Goal: Communication & Community: Ask a question

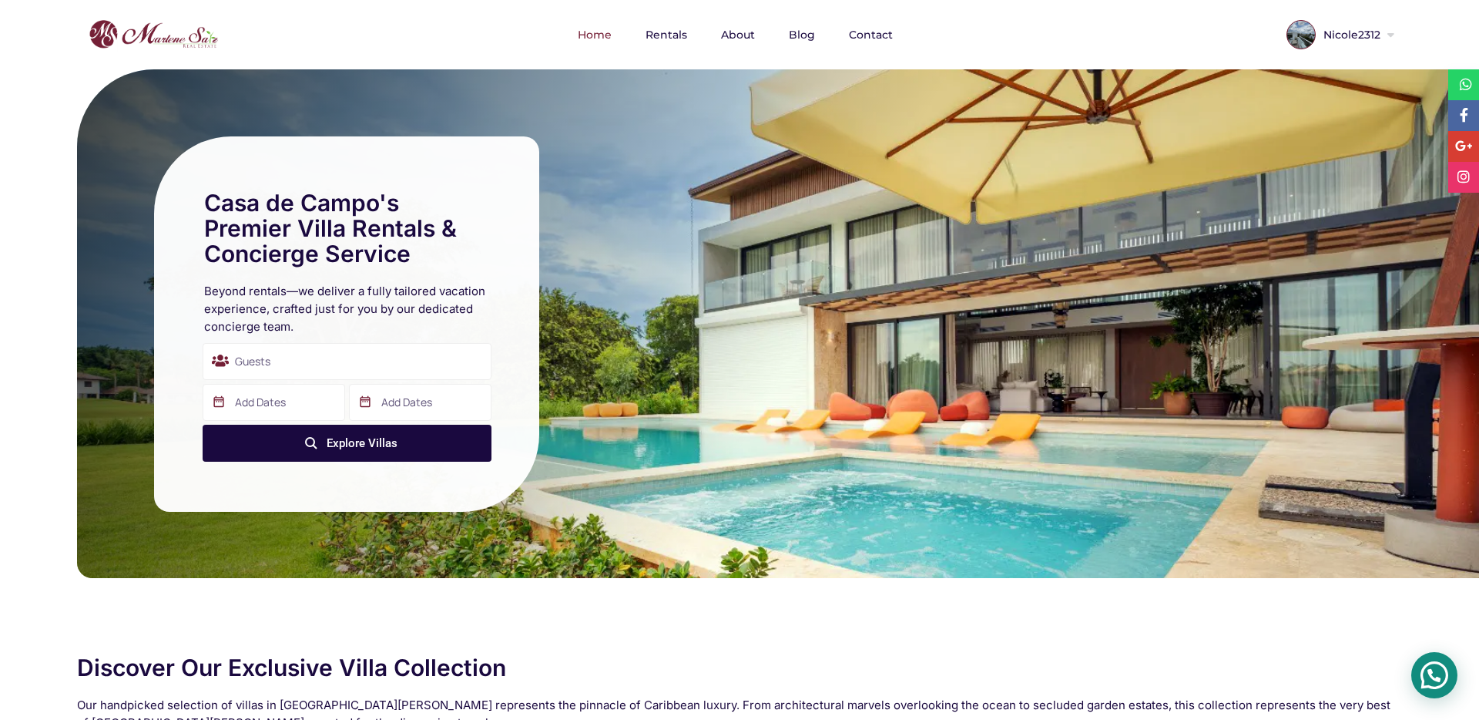
click at [1429, 675] on img at bounding box center [1434, 674] width 45 height 45
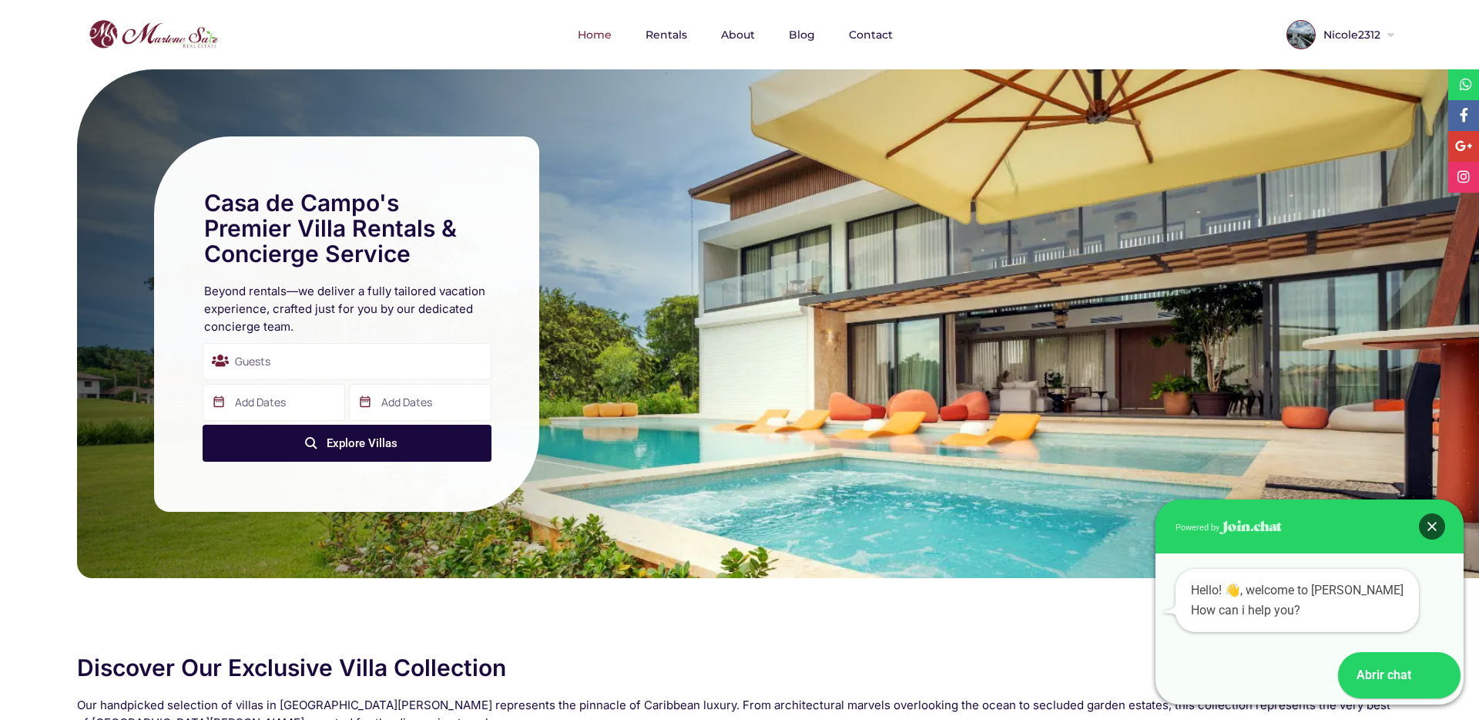
click at [1429, 534] on div "Close" at bounding box center [1432, 526] width 26 height 26
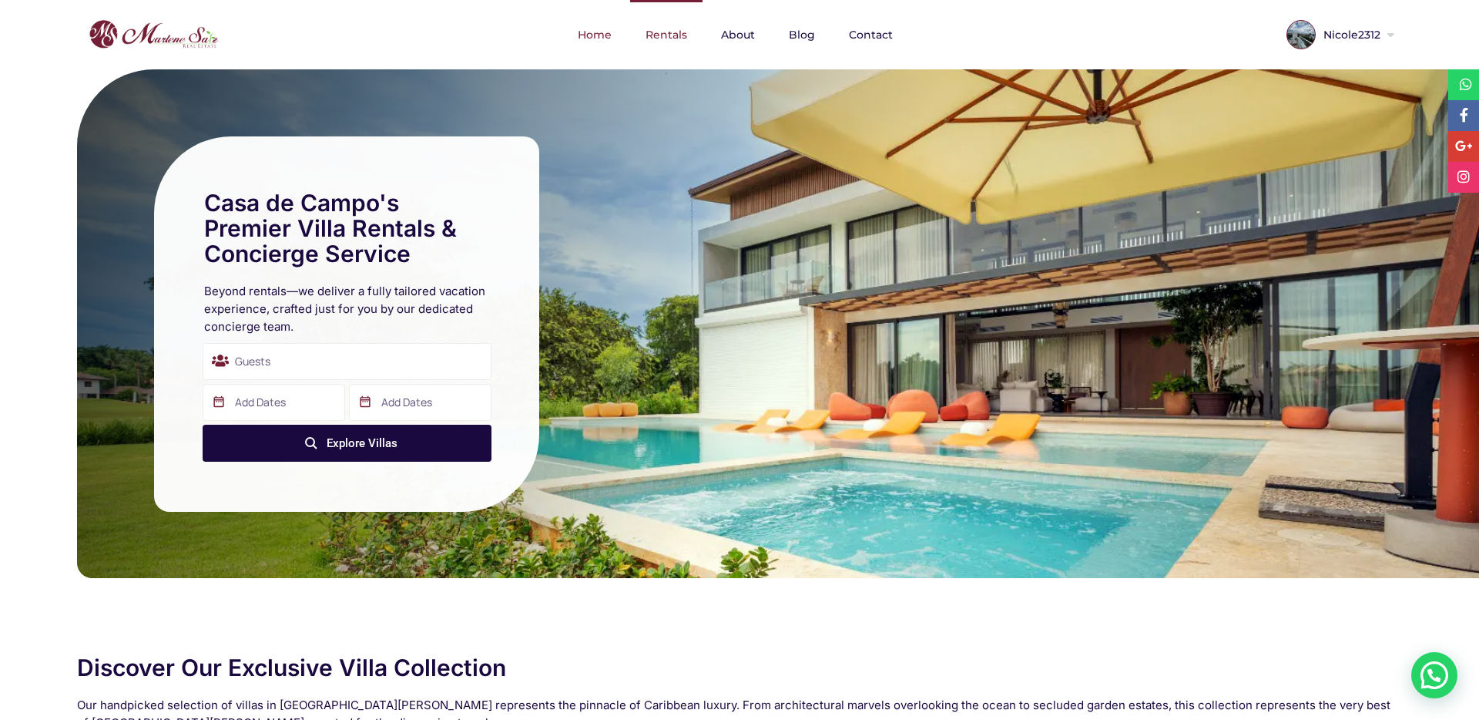
click at [661, 29] on link "Rentals" at bounding box center [666, 34] width 72 height 69
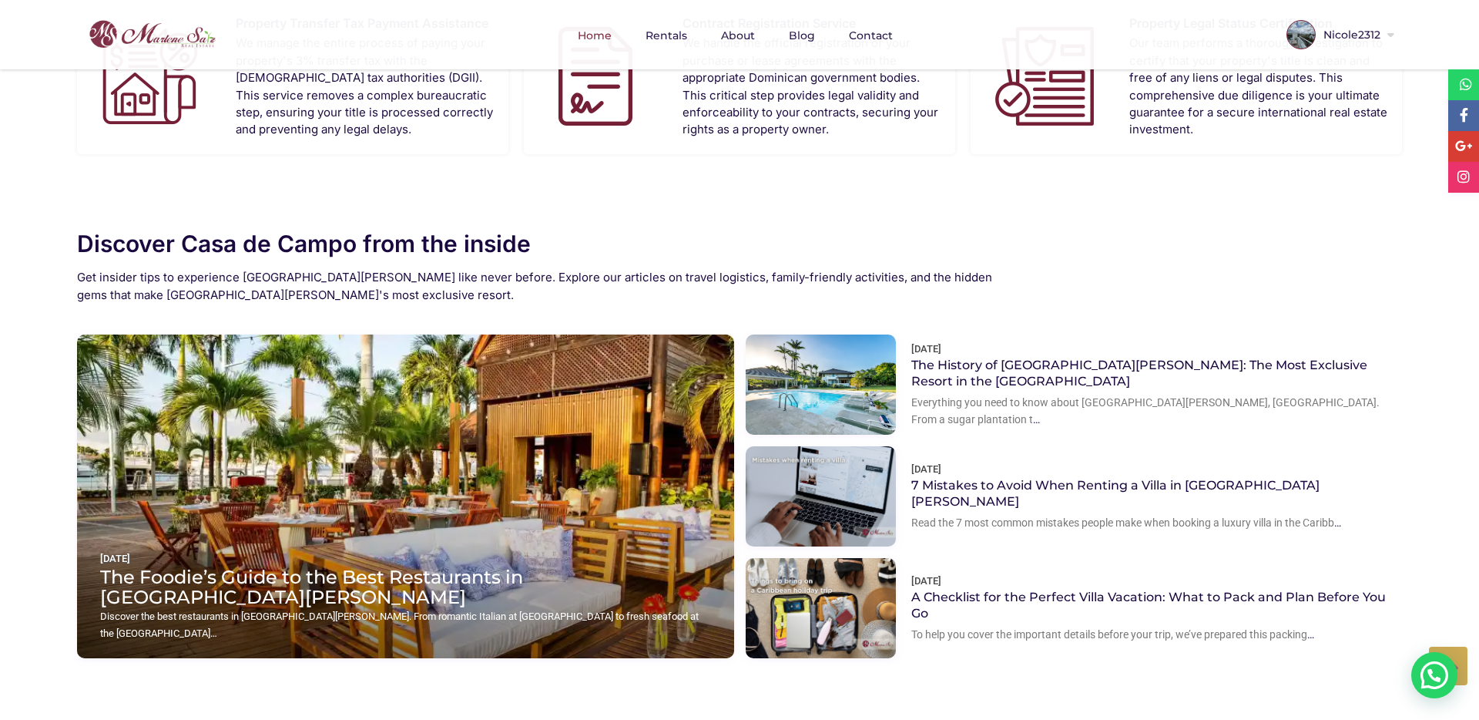
scroll to position [2018, 0]
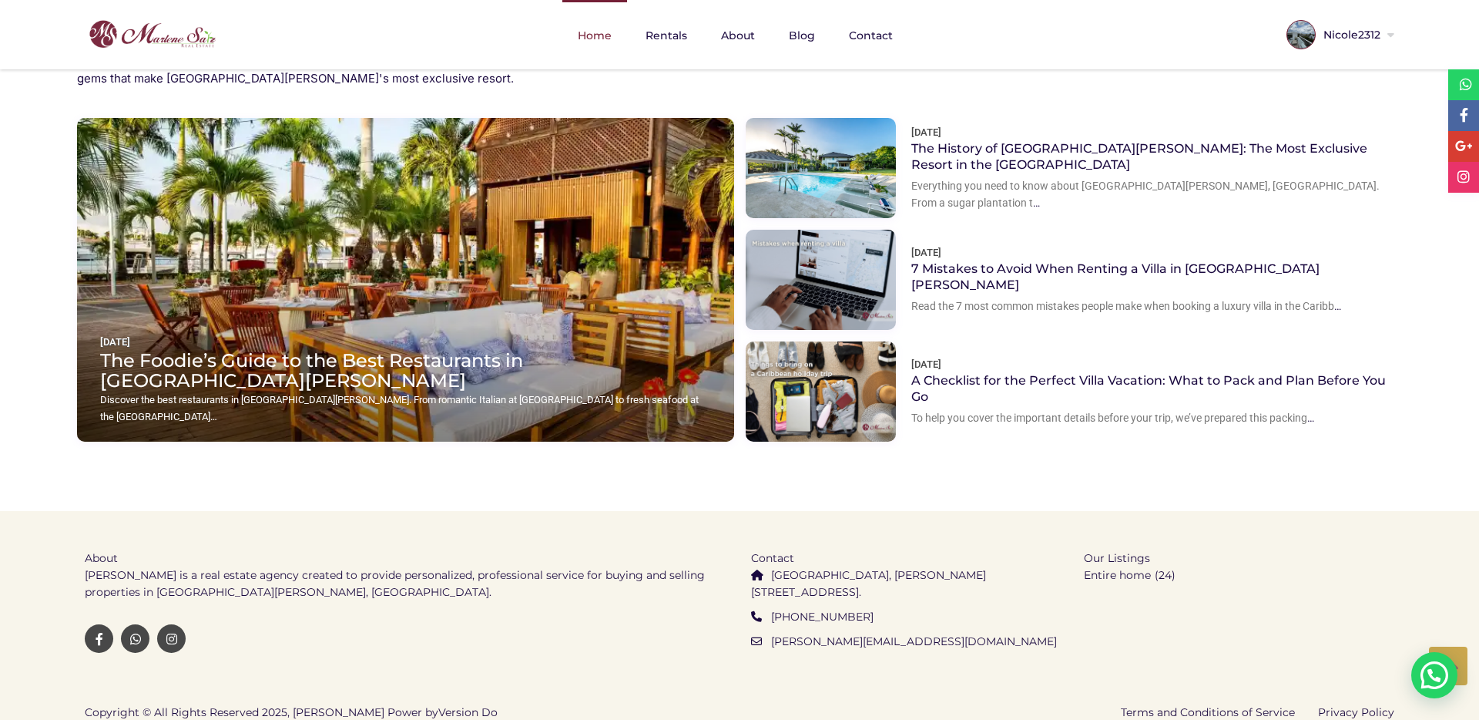
click at [572, 52] on link "Home" at bounding box center [594, 35] width 65 height 71
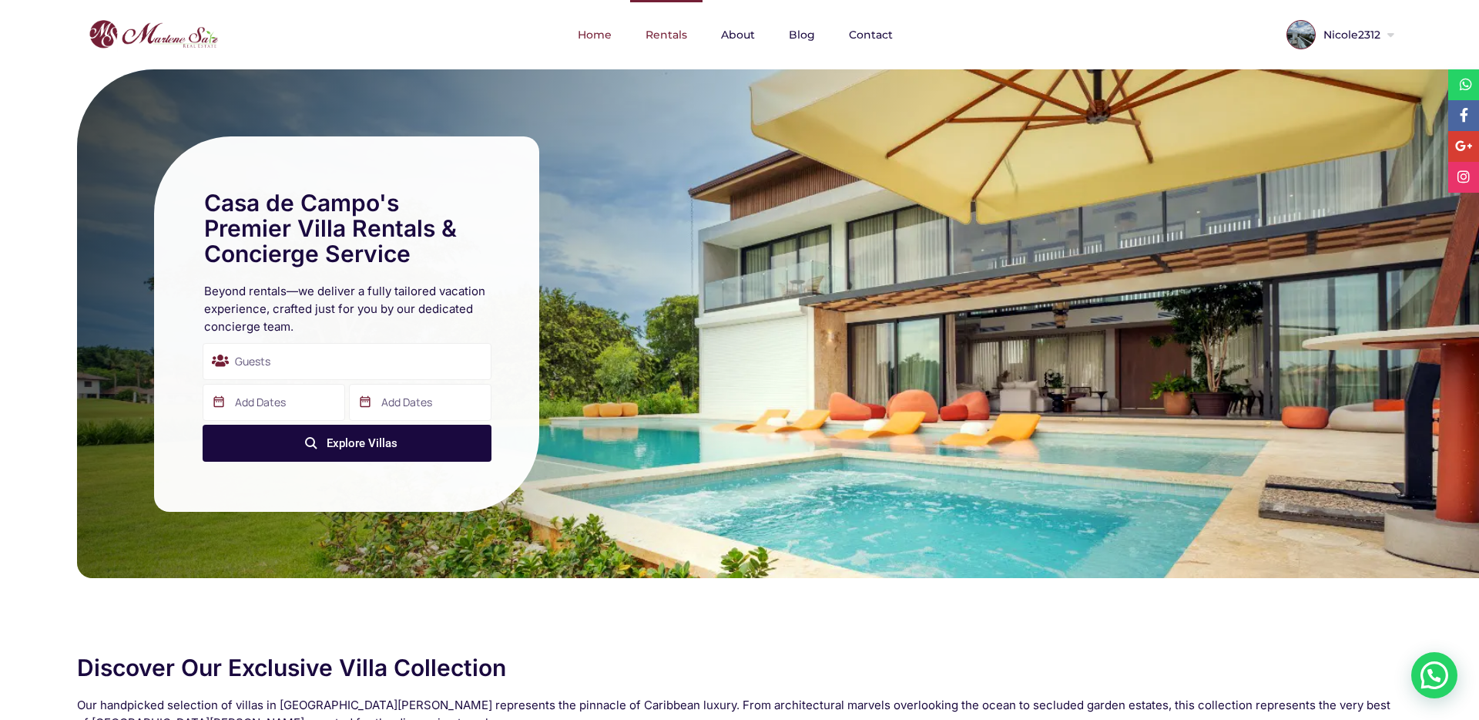
click at [656, 35] on link "Rentals" at bounding box center [666, 34] width 72 height 69
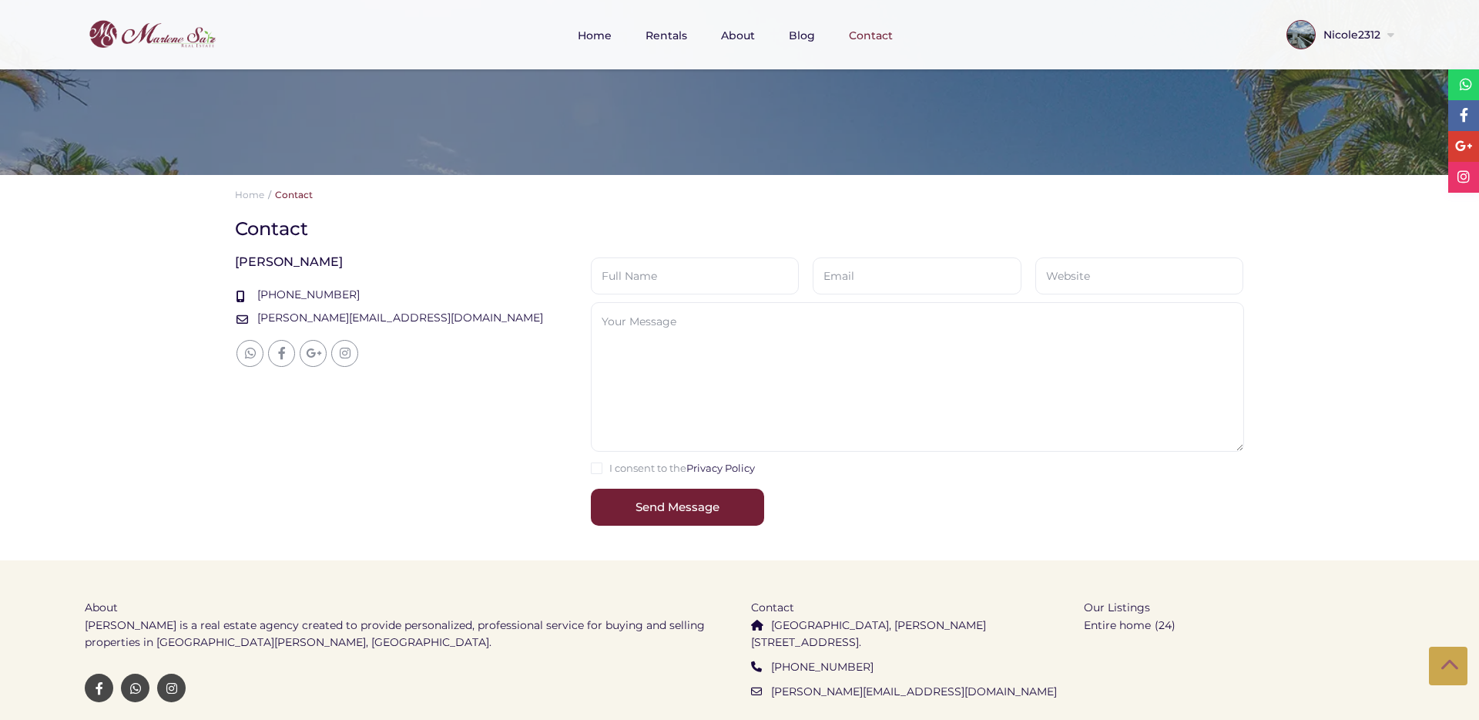
scroll to position [353, 0]
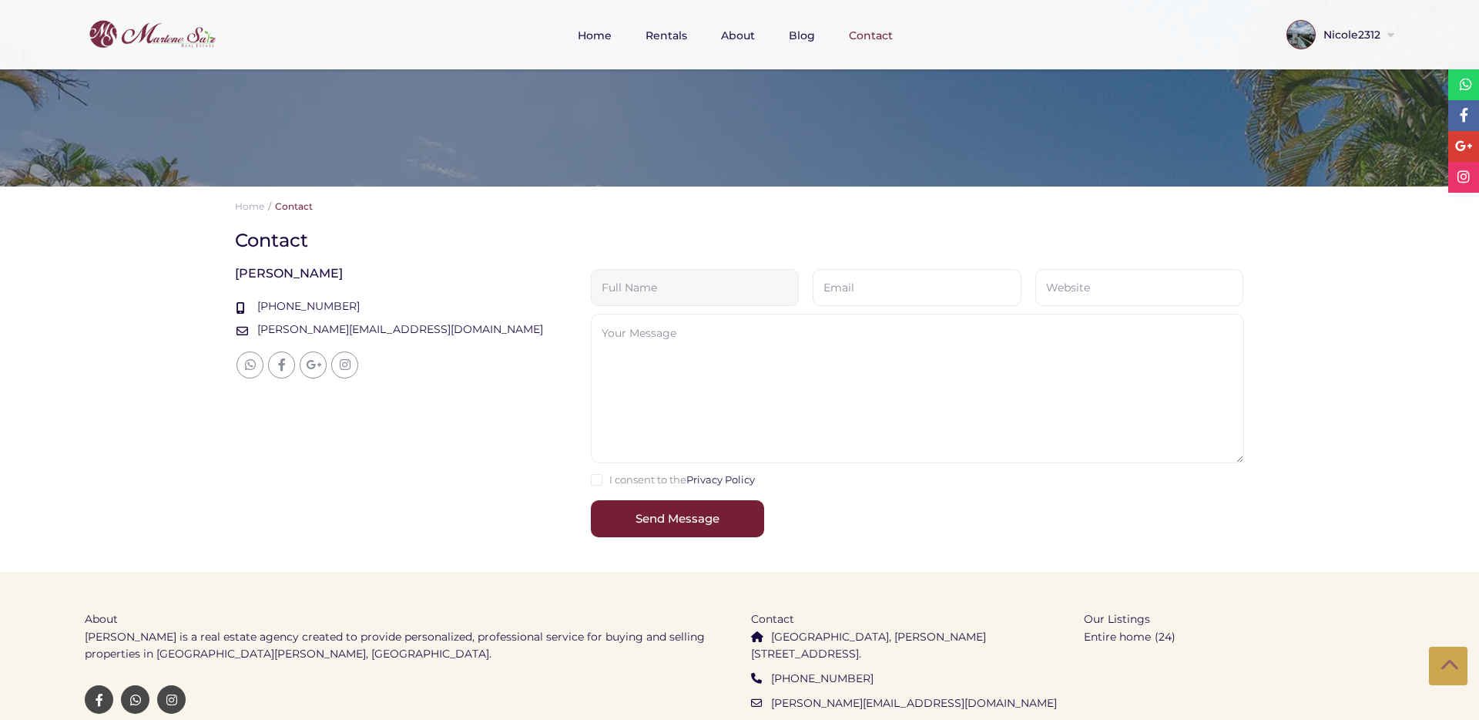
click at [708, 287] on input "text" at bounding box center [695, 287] width 209 height 37
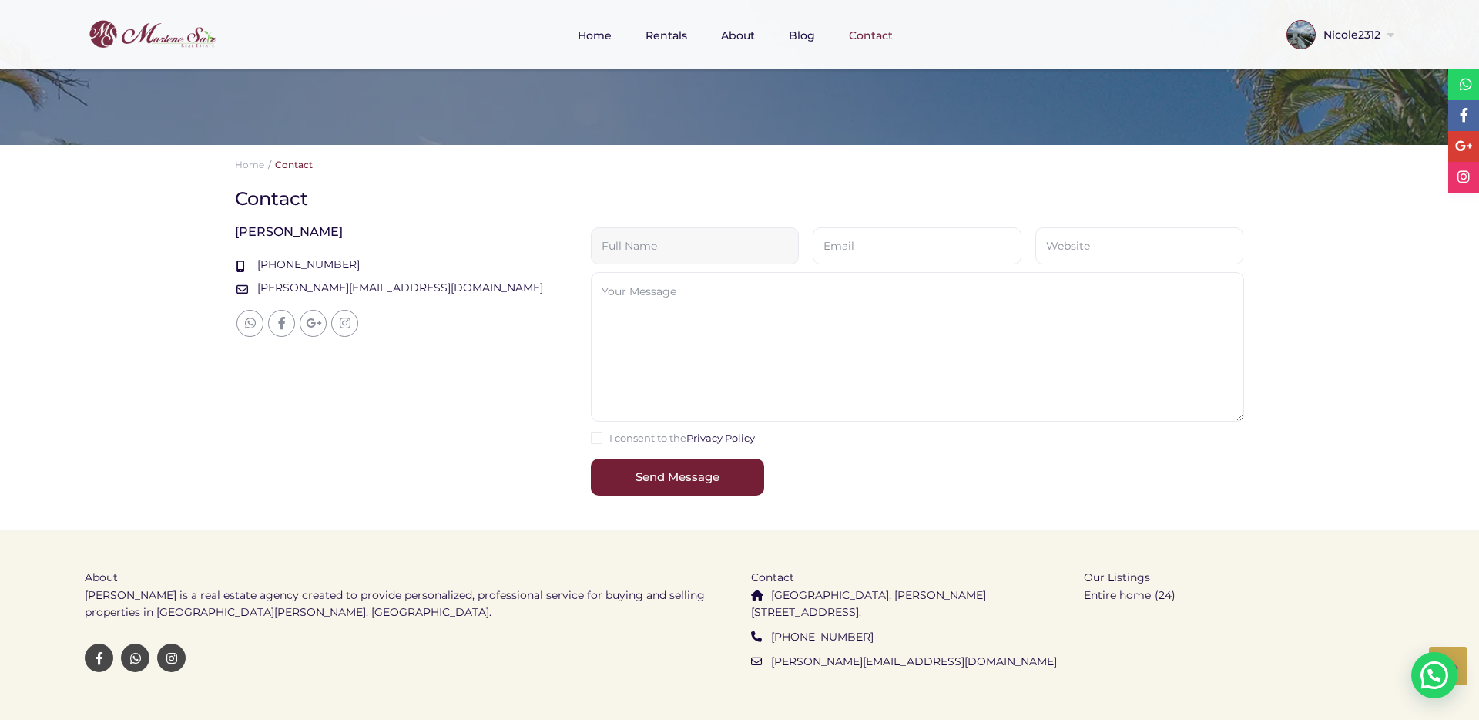
scroll to position [398, 0]
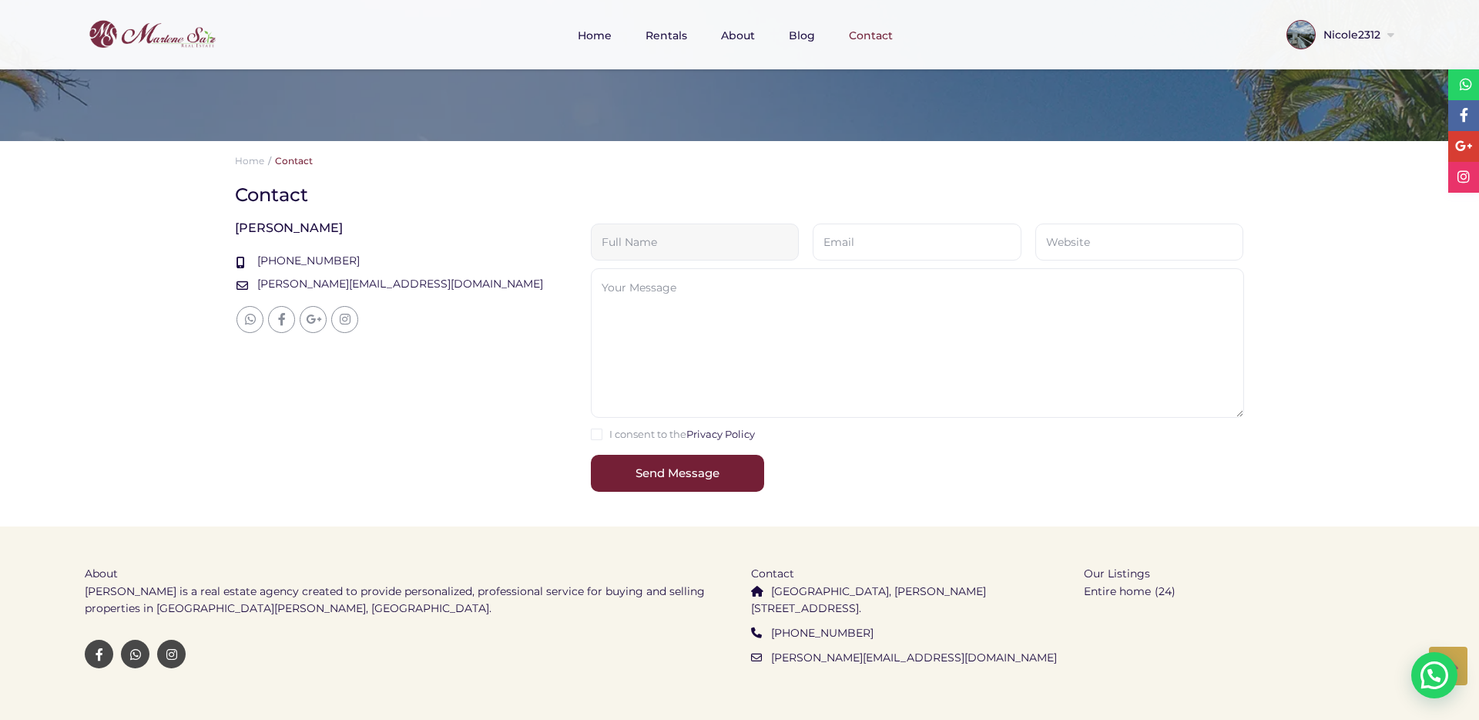
click at [677, 253] on input "text" at bounding box center [695, 241] width 209 height 37
type input "Esto es una prueba"
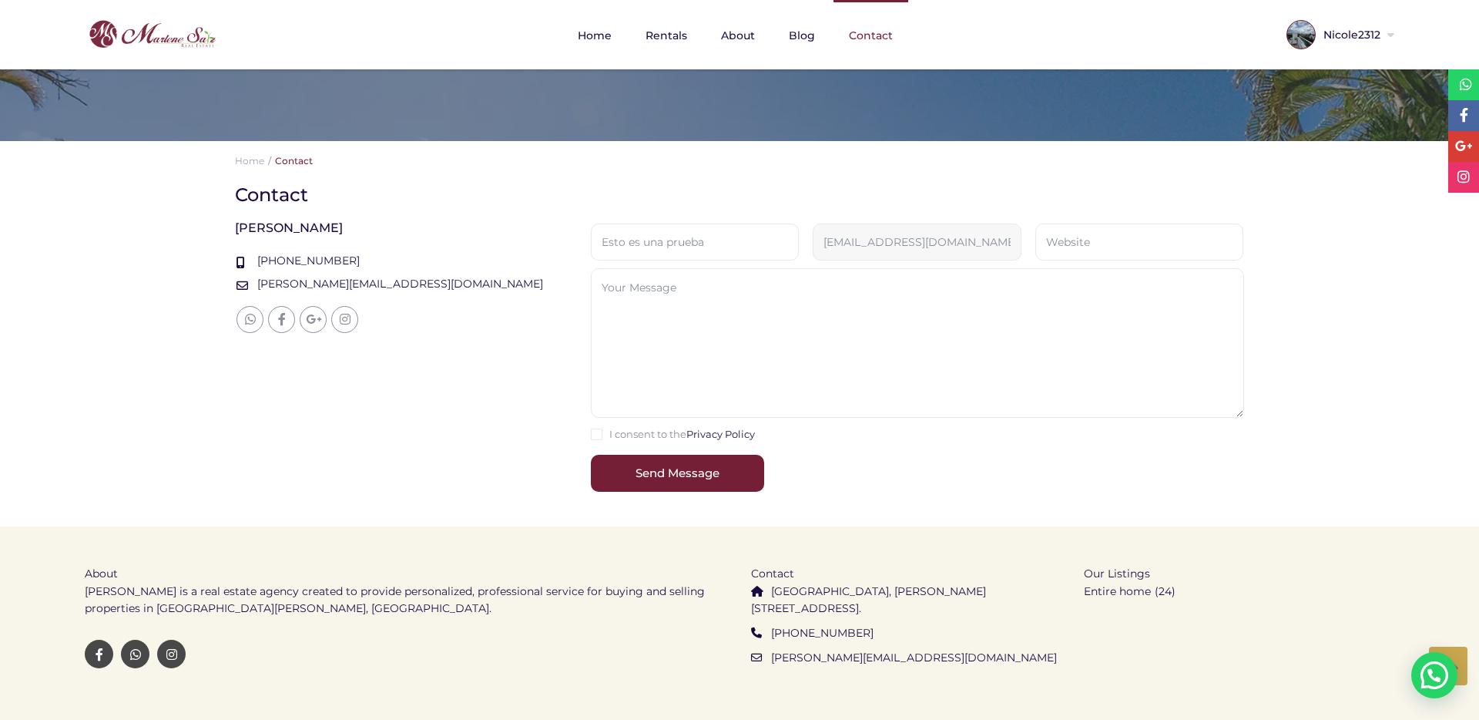
type input "prueba@gmail.com"
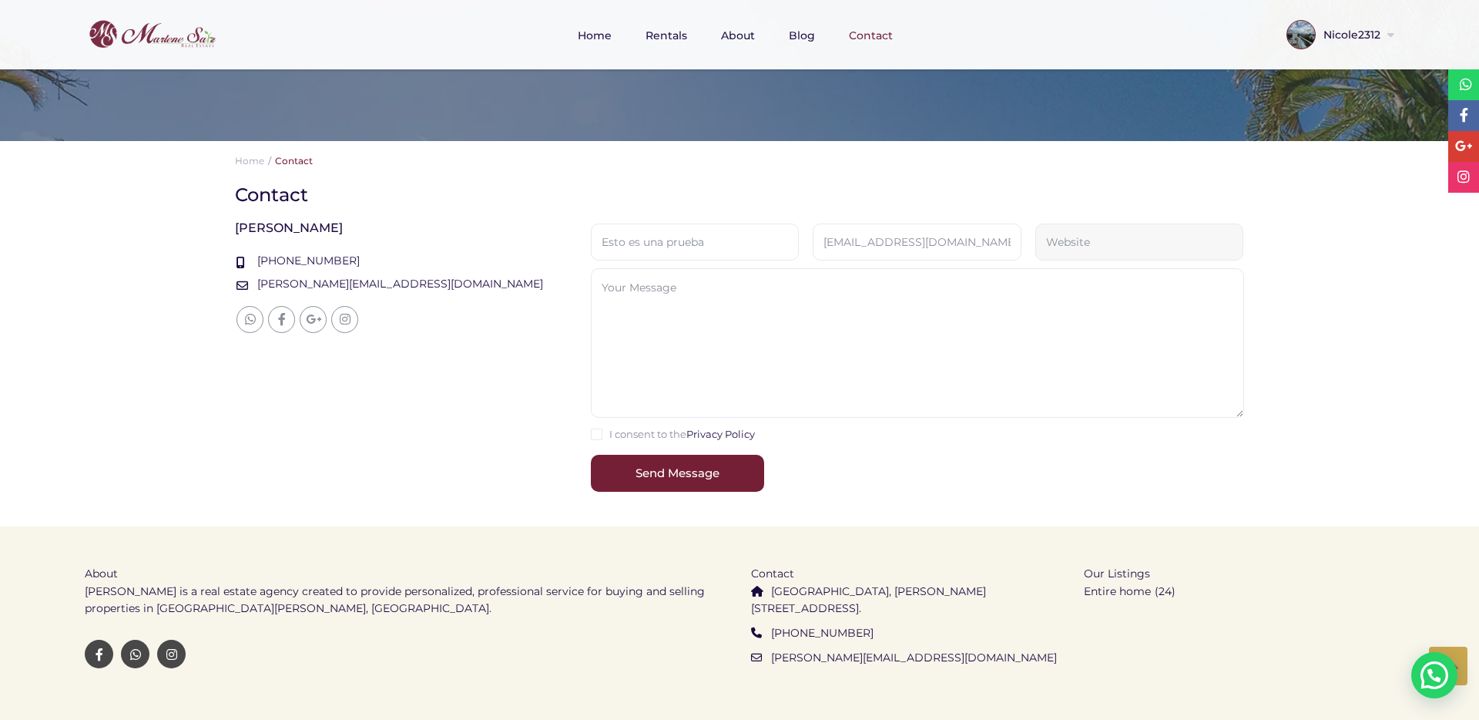
click at [1059, 244] on input "text" at bounding box center [1139, 241] width 209 height 37
click at [971, 243] on input "prueba@gmail.com" at bounding box center [917, 241] width 209 height 37
click at [1072, 258] on input "text" at bounding box center [1139, 241] width 209 height 37
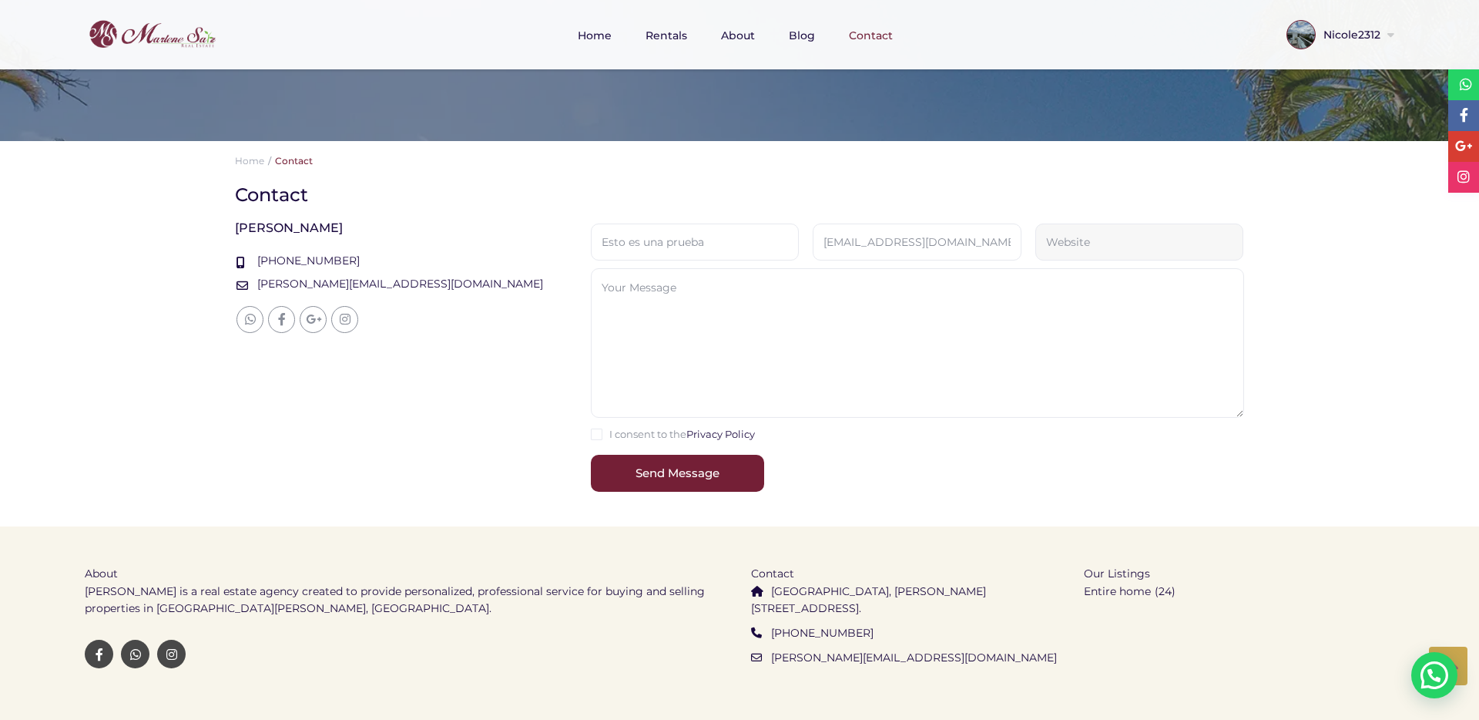
paste input "prueba@gmail.com"
type input "prueba@gmail.com"
click at [830, 334] on textarea at bounding box center [917, 342] width 653 height 149
paste textarea "prueba@gmail.com"
click at [743, 257] on input "Esto es una prueba" at bounding box center [695, 241] width 209 height 37
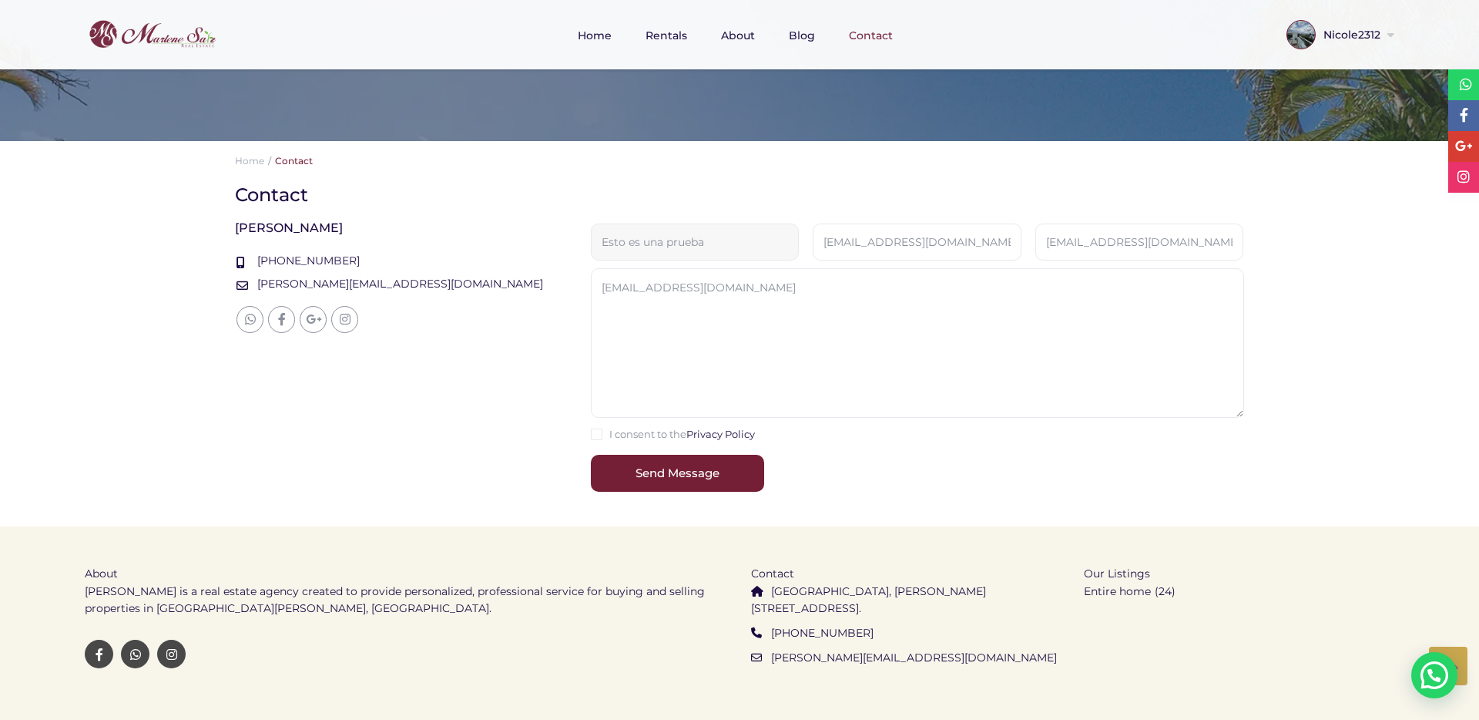
click at [743, 257] on input "Esto es una prueba" at bounding box center [695, 241] width 209 height 37
click at [744, 287] on textarea "prueba@gmail.com" at bounding box center [917, 342] width 653 height 149
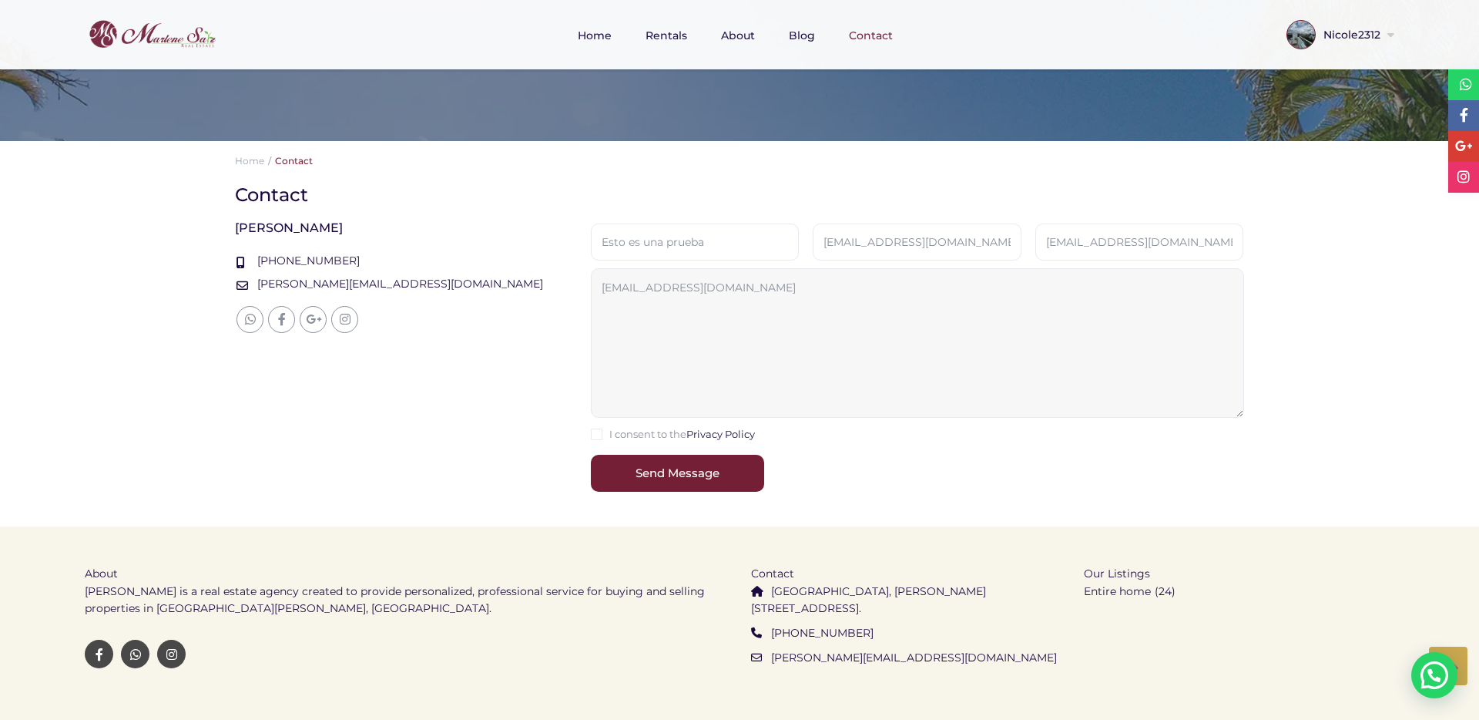
paste textarea "Esto es una prueba"
type textarea "Esto es una prueba"
click at [599, 436] on input "I consent to the Privacy Policy" at bounding box center [597, 434] width 12 height 12
checkbox input "true"
click at [726, 483] on input "Send Message" at bounding box center [677, 473] width 173 height 37
